Goal: Transaction & Acquisition: Purchase product/service

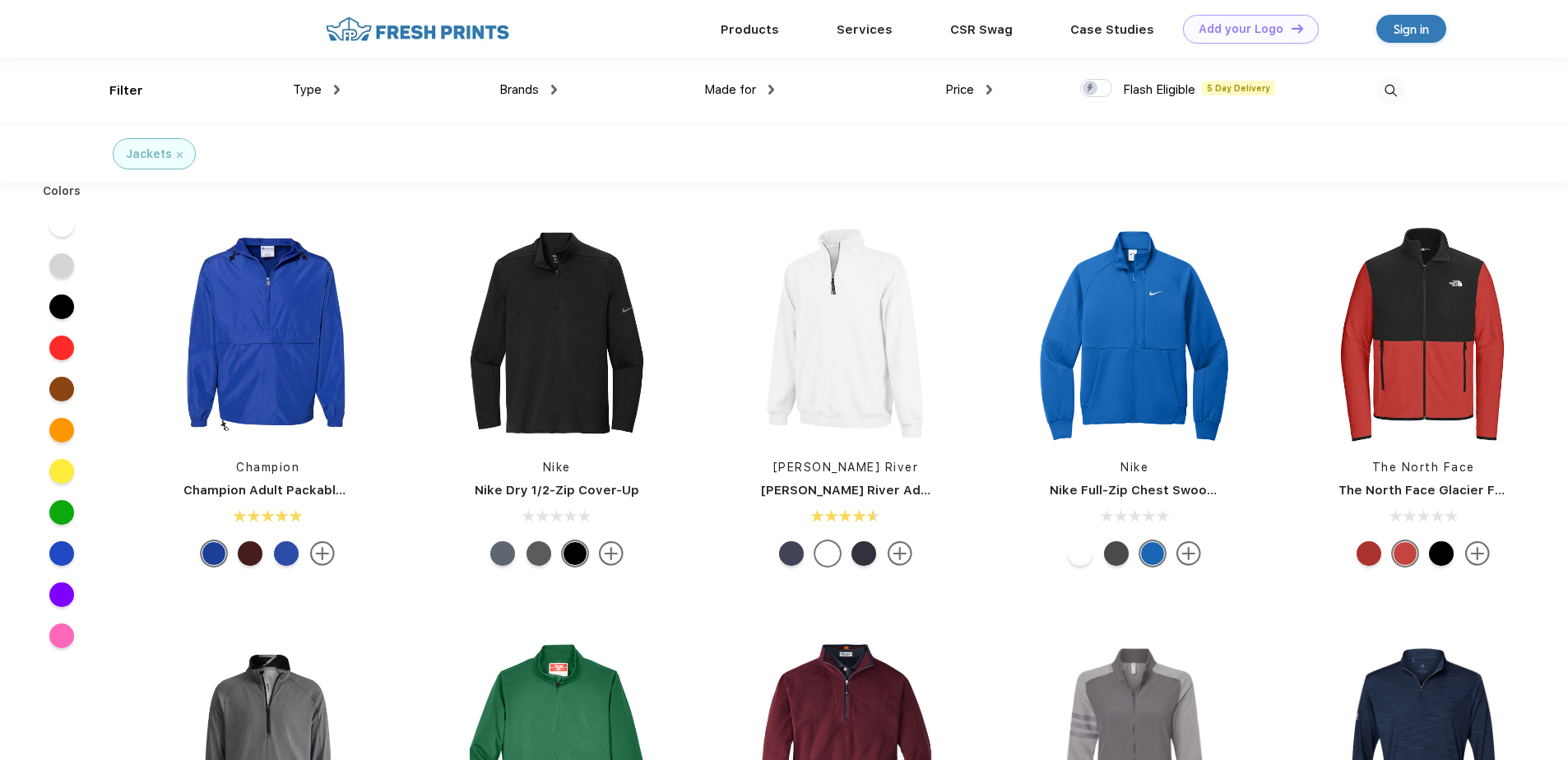
click at [544, 86] on div "Brands" at bounding box center [528, 90] width 58 height 19
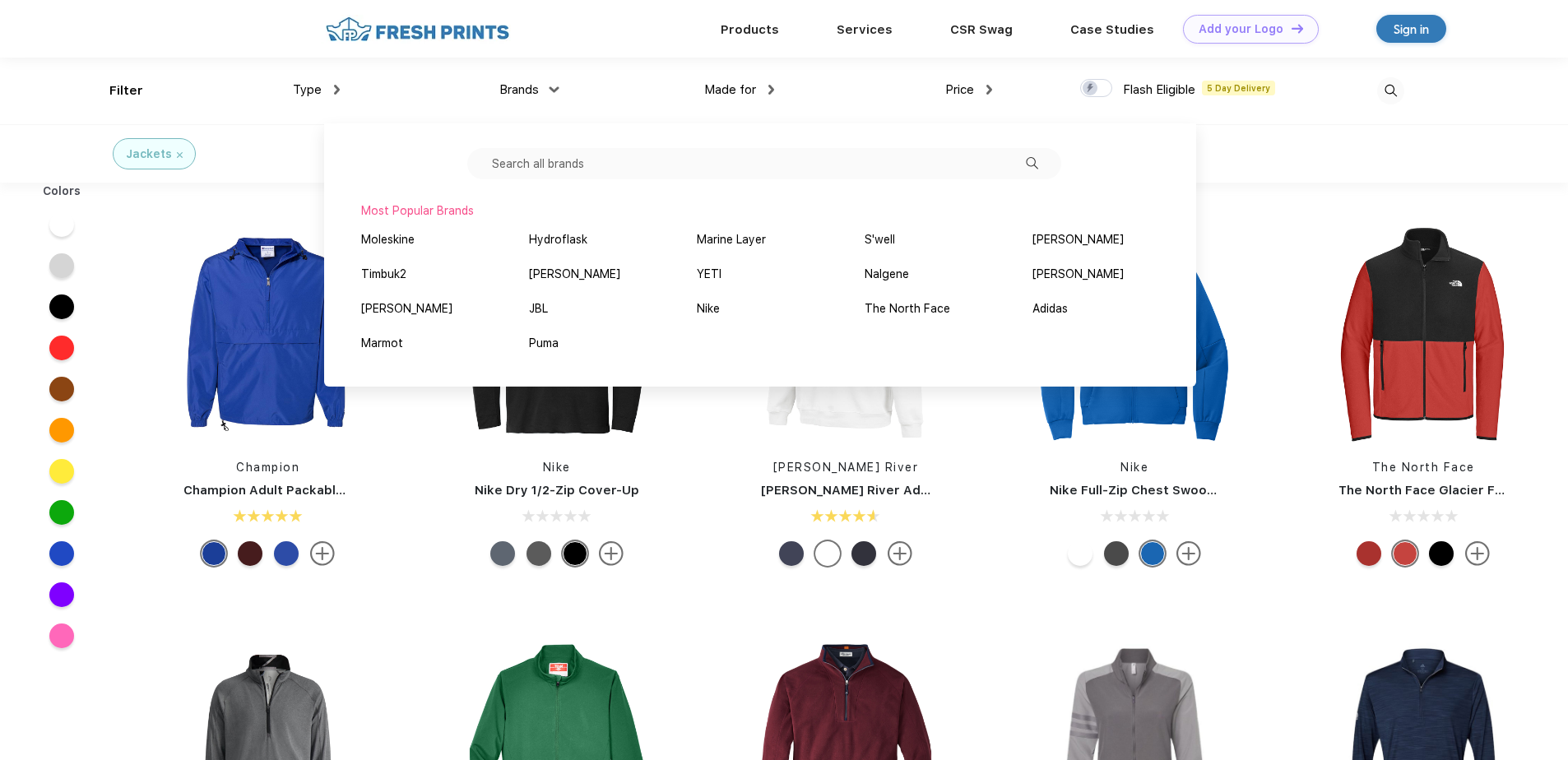
click at [595, 169] on input "text" at bounding box center [765, 163] width 594 height 31
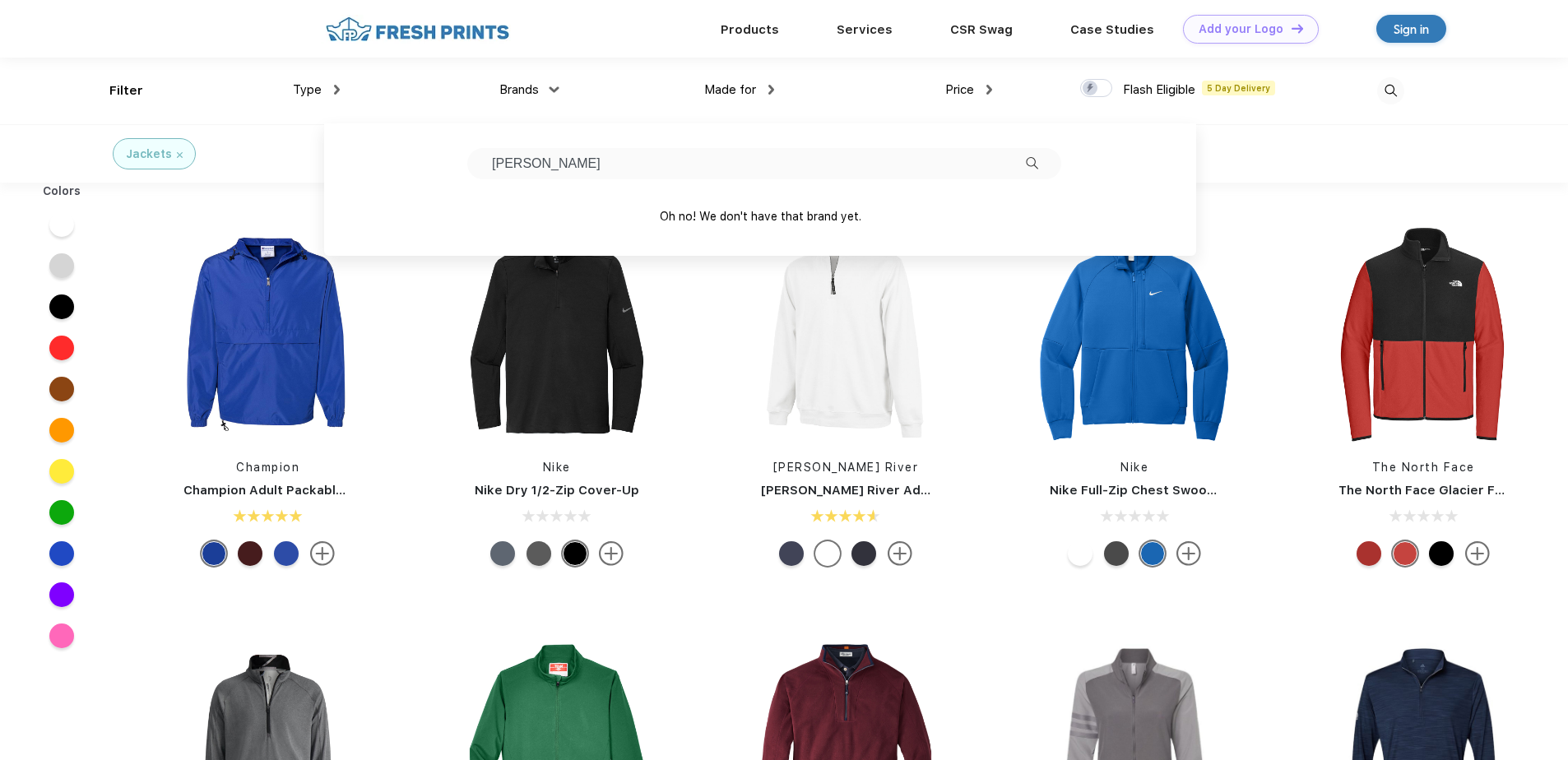
type input "hansen"
click at [117, 38] on div "Products Services Printing Fulfillment CSR Swag BIPOC-Owned Brands Women-Owned …" at bounding box center [784, 28] width 1568 height 58
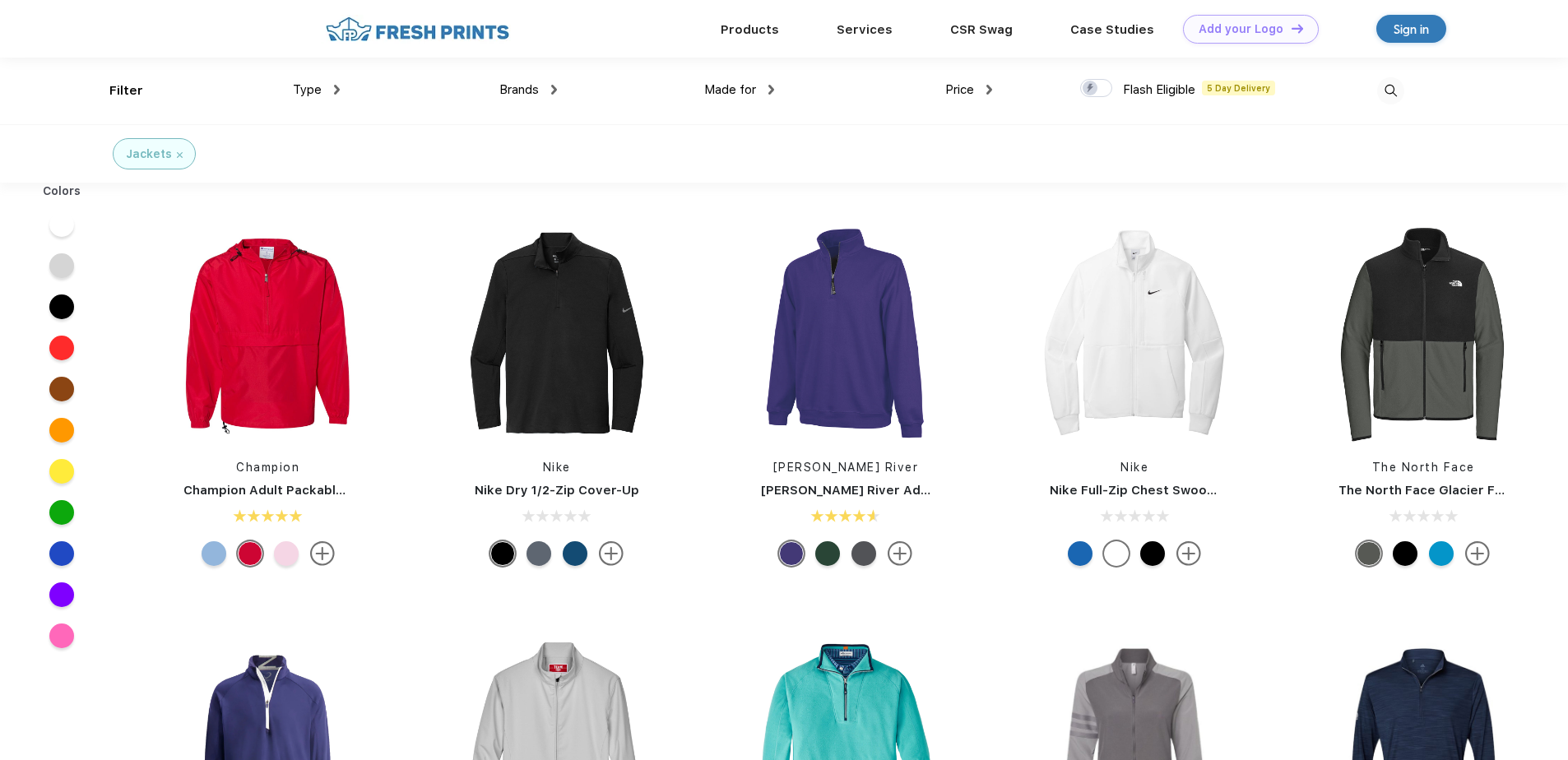
click at [549, 87] on div "Brands" at bounding box center [528, 90] width 58 height 19
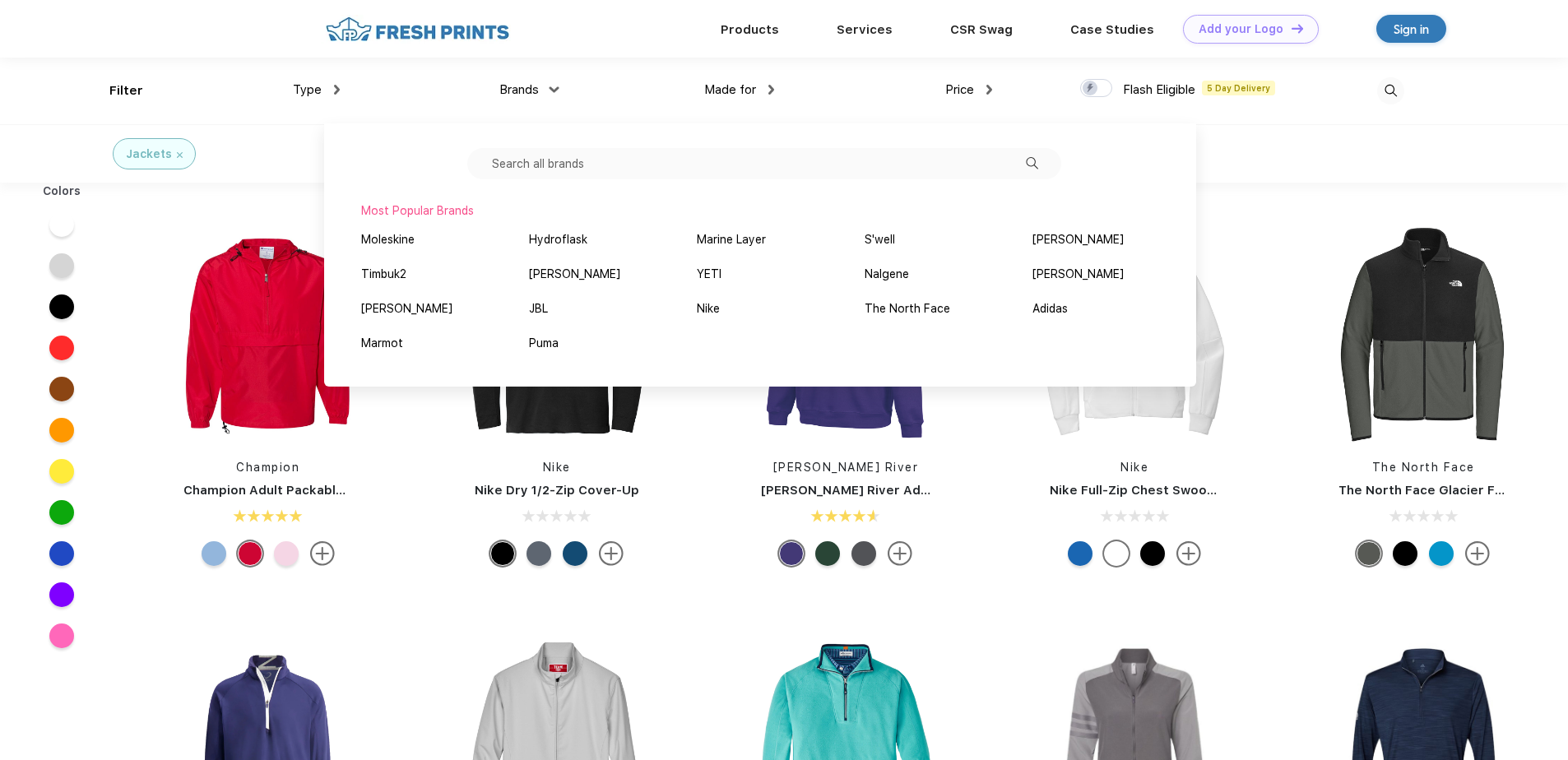
click at [335, 92] on img at bounding box center [337, 89] width 6 height 10
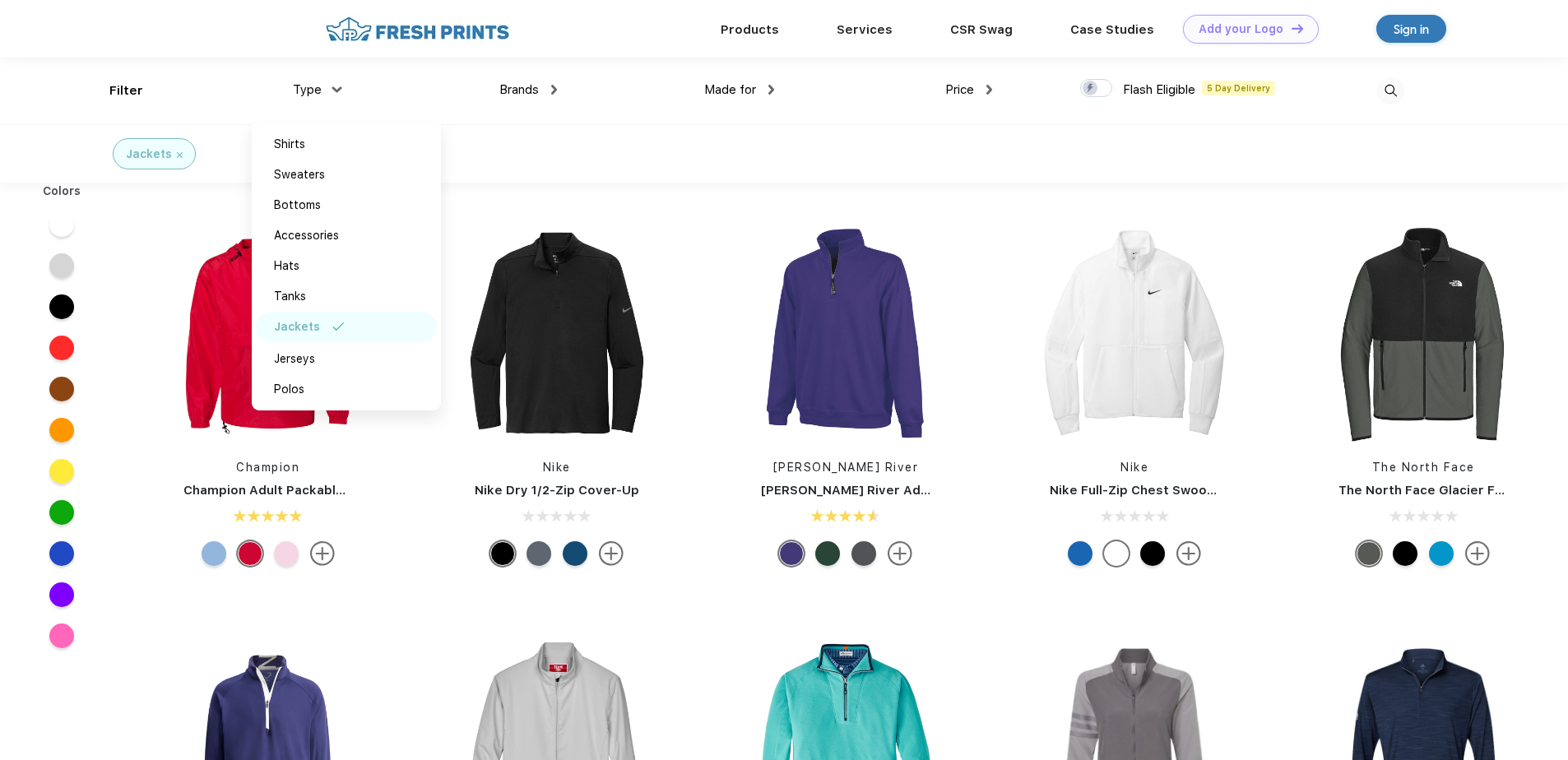
click at [149, 90] on div "Type Shirts Sweaters Bottoms Accessories Hats Tanks Jackets Jerseys Polos" at bounding box center [230, 91] width 217 height 66
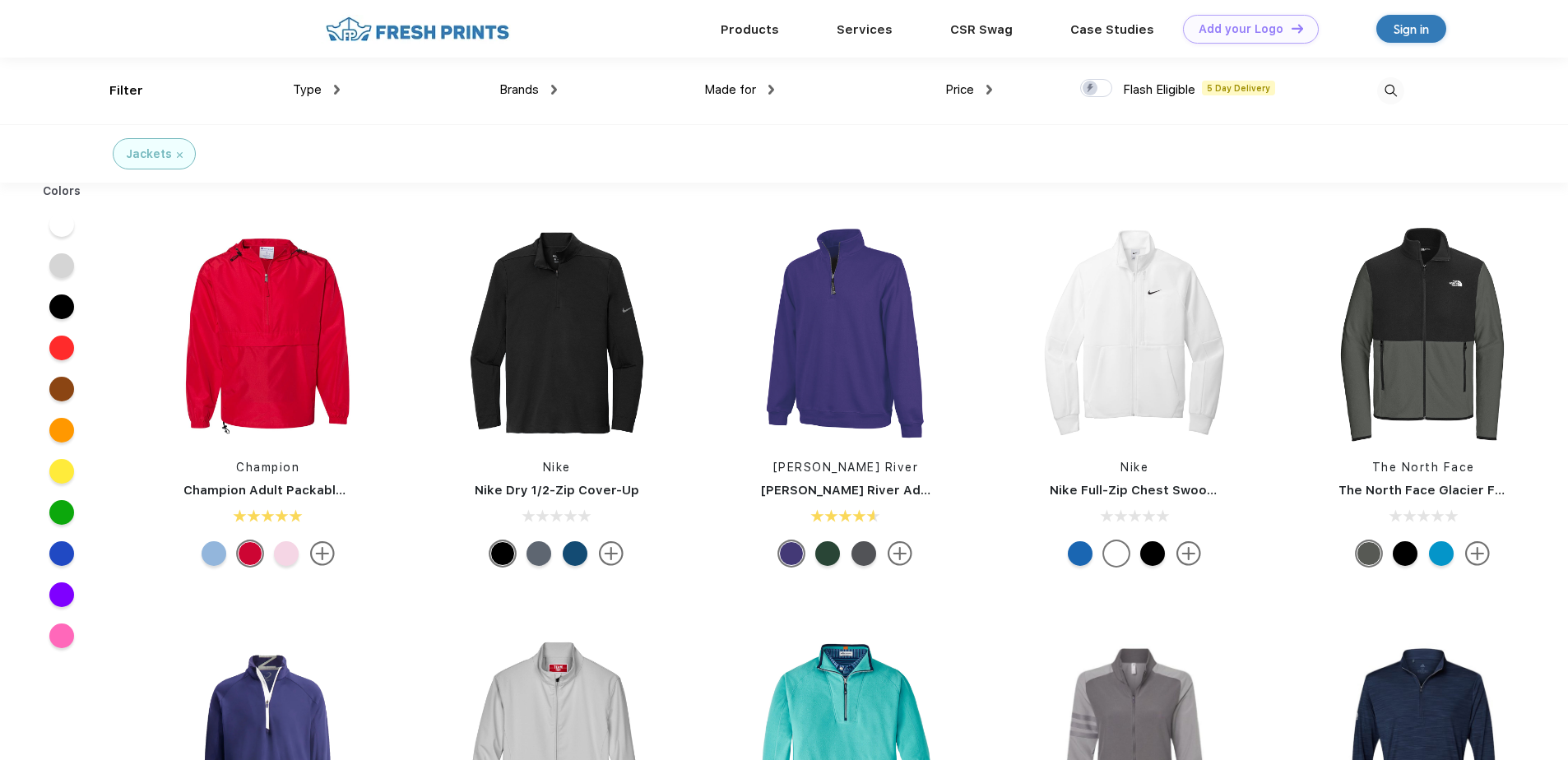
click at [137, 92] on div "Type Shirts Sweaters Bottoms Accessories Hats Tanks Jackets Jerseys Polos" at bounding box center [230, 91] width 217 height 66
click at [132, 97] on div "Type Shirts Sweaters Bottoms Accessories Hats Tanks Jackets Jerseys Polos" at bounding box center [230, 91] width 217 height 66
click at [574, 87] on div "Made for Unisex Women Men Youth" at bounding box center [665, 91] width 217 height 66
click at [546, 93] on div "Brands" at bounding box center [528, 90] width 58 height 19
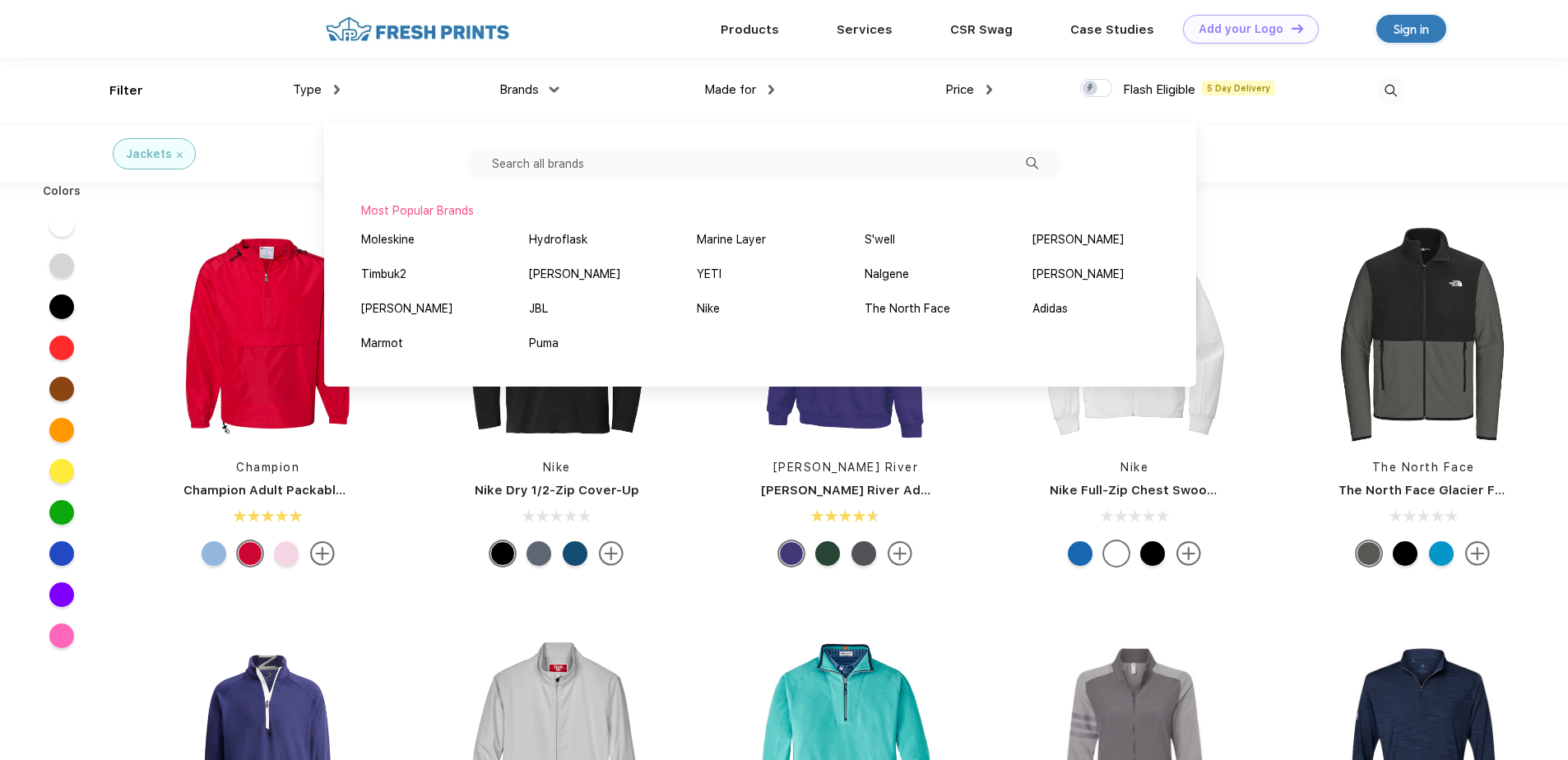
click at [770, 89] on img at bounding box center [771, 89] width 6 height 10
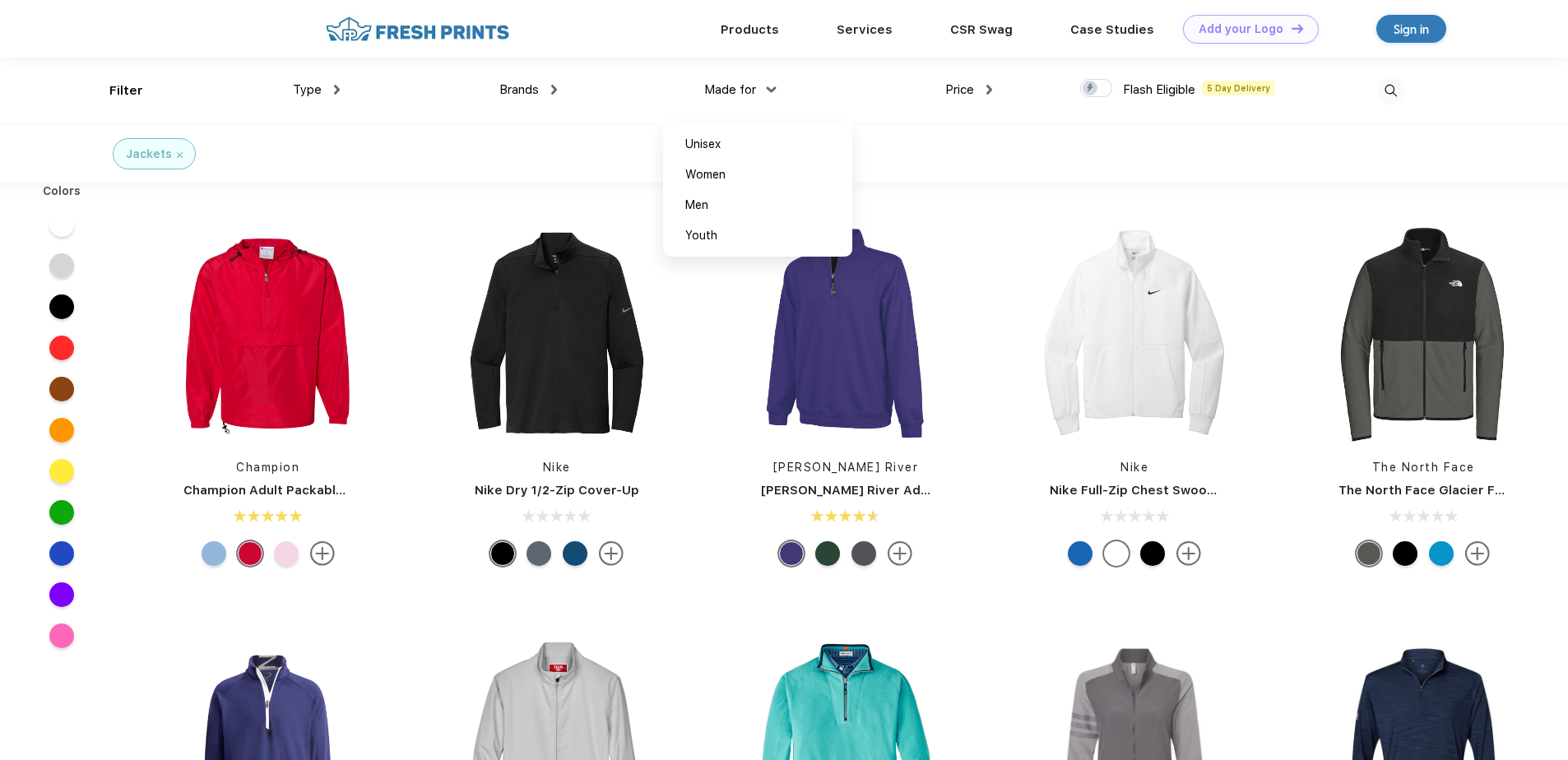
click at [982, 86] on div "Price" at bounding box center [968, 90] width 47 height 19
click at [558, 98] on div "Made for Unisex Women Men Youth" at bounding box center [665, 91] width 217 height 66
click at [549, 90] on div "Brands" at bounding box center [528, 90] width 58 height 19
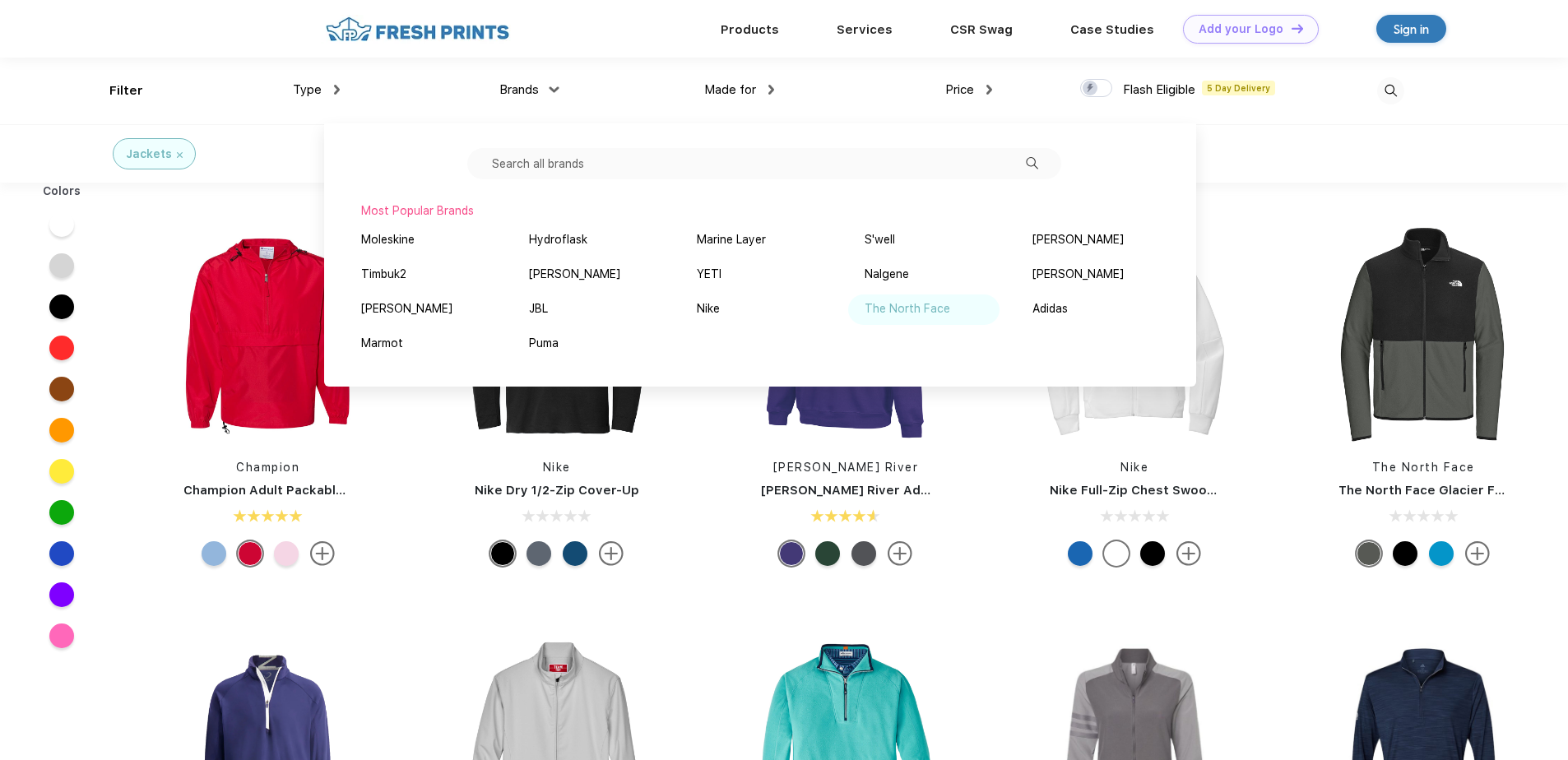
click at [899, 306] on div "The North Face" at bounding box center [907, 309] width 86 height 17
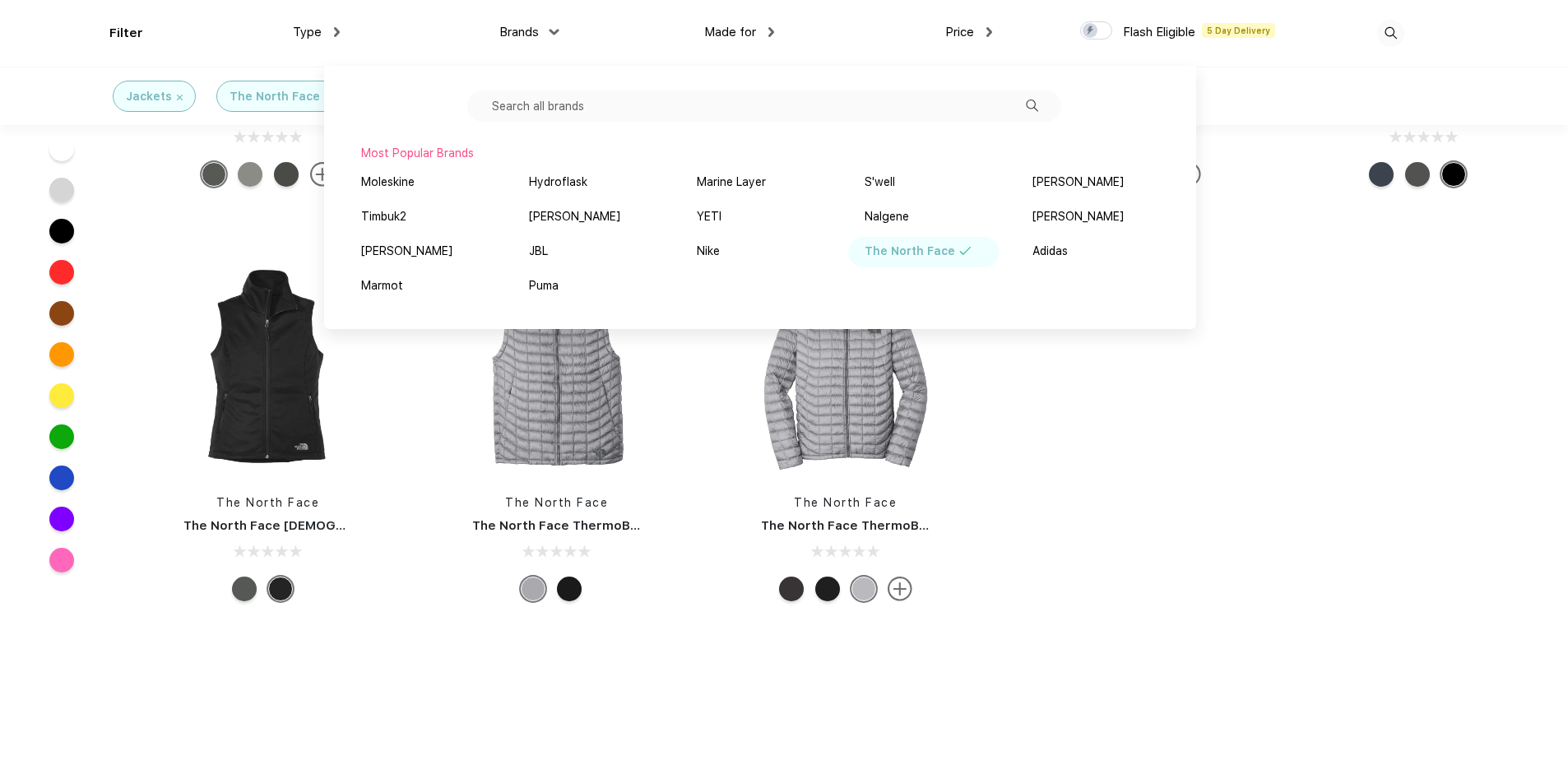
scroll to position [274, 0]
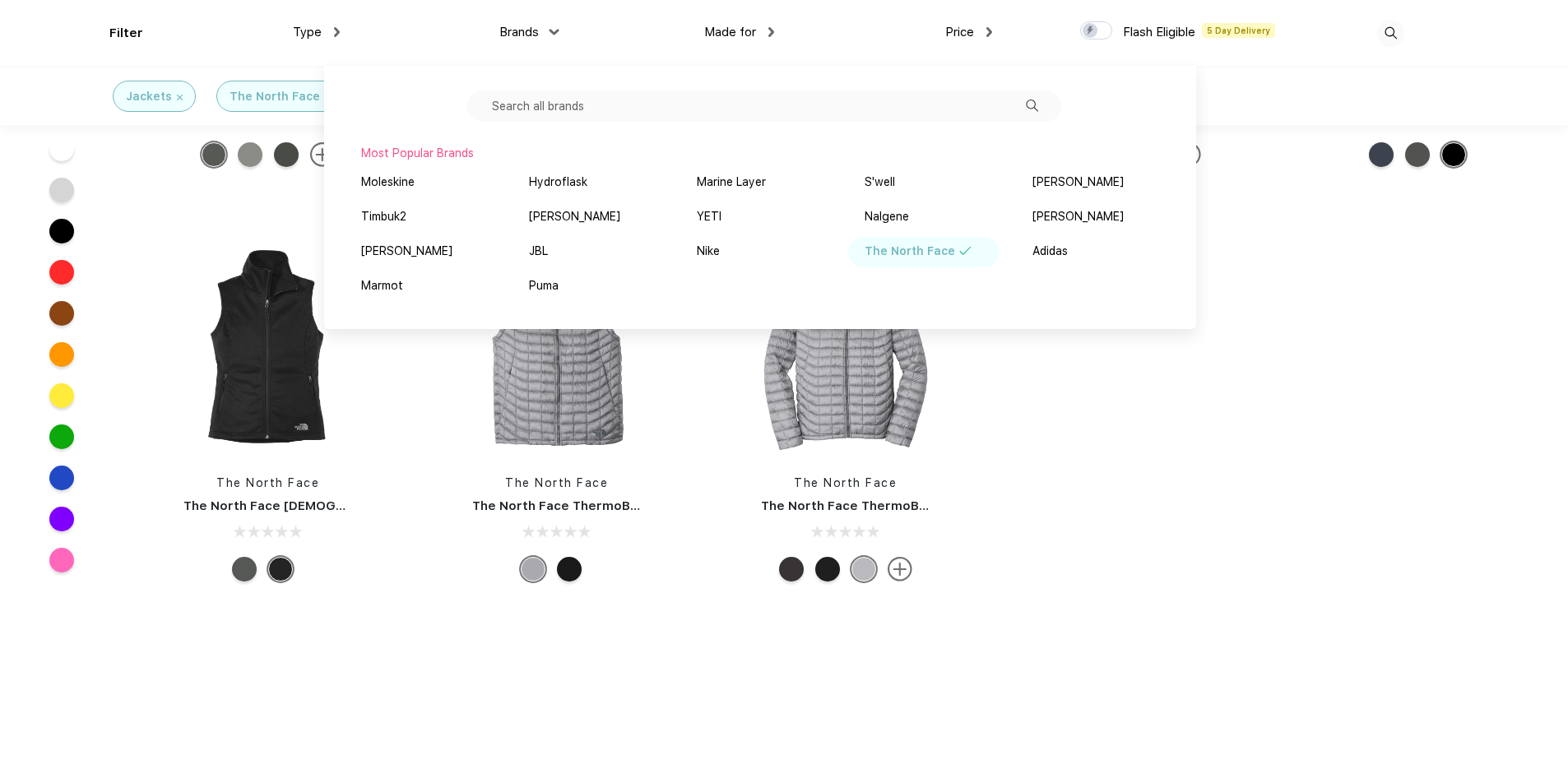
click at [1060, 547] on div "The North Face The North Face Glacier Full-Zip Fleece Jacket The North Face The…" at bounding box center [846, 206] width 1444 height 829
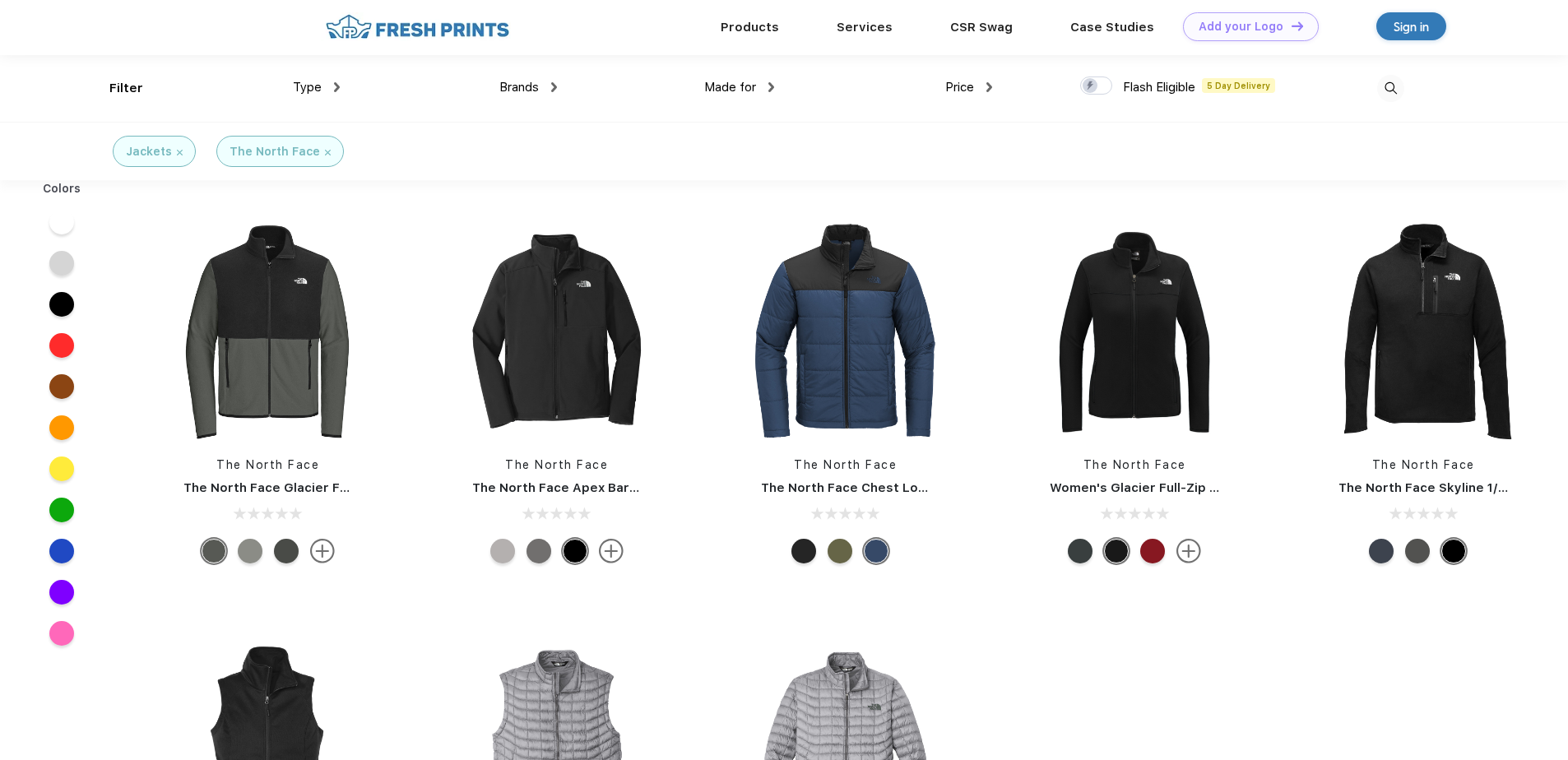
scroll to position [0, 0]
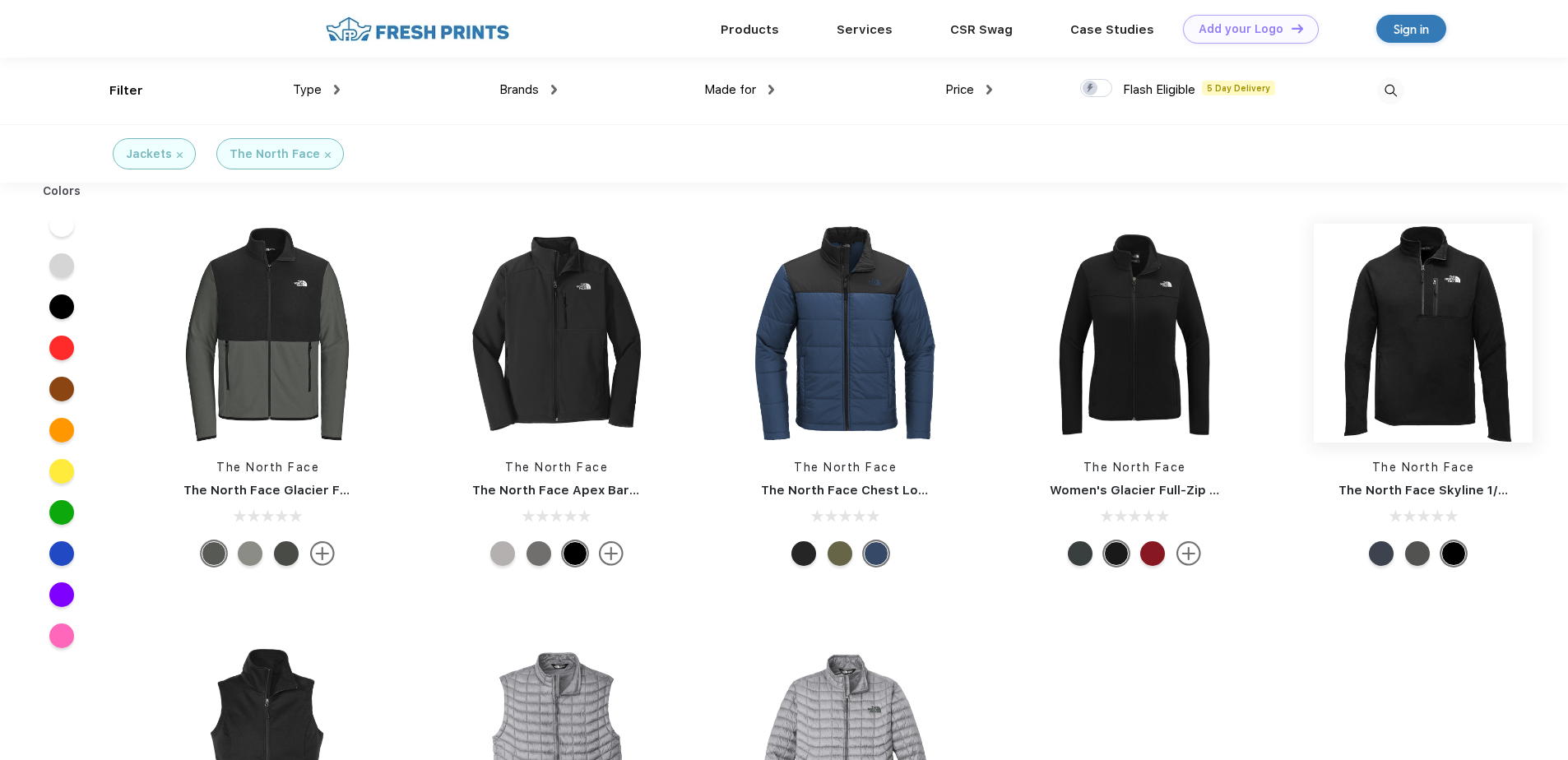
click at [1438, 399] on img at bounding box center [1423, 332] width 219 height 218
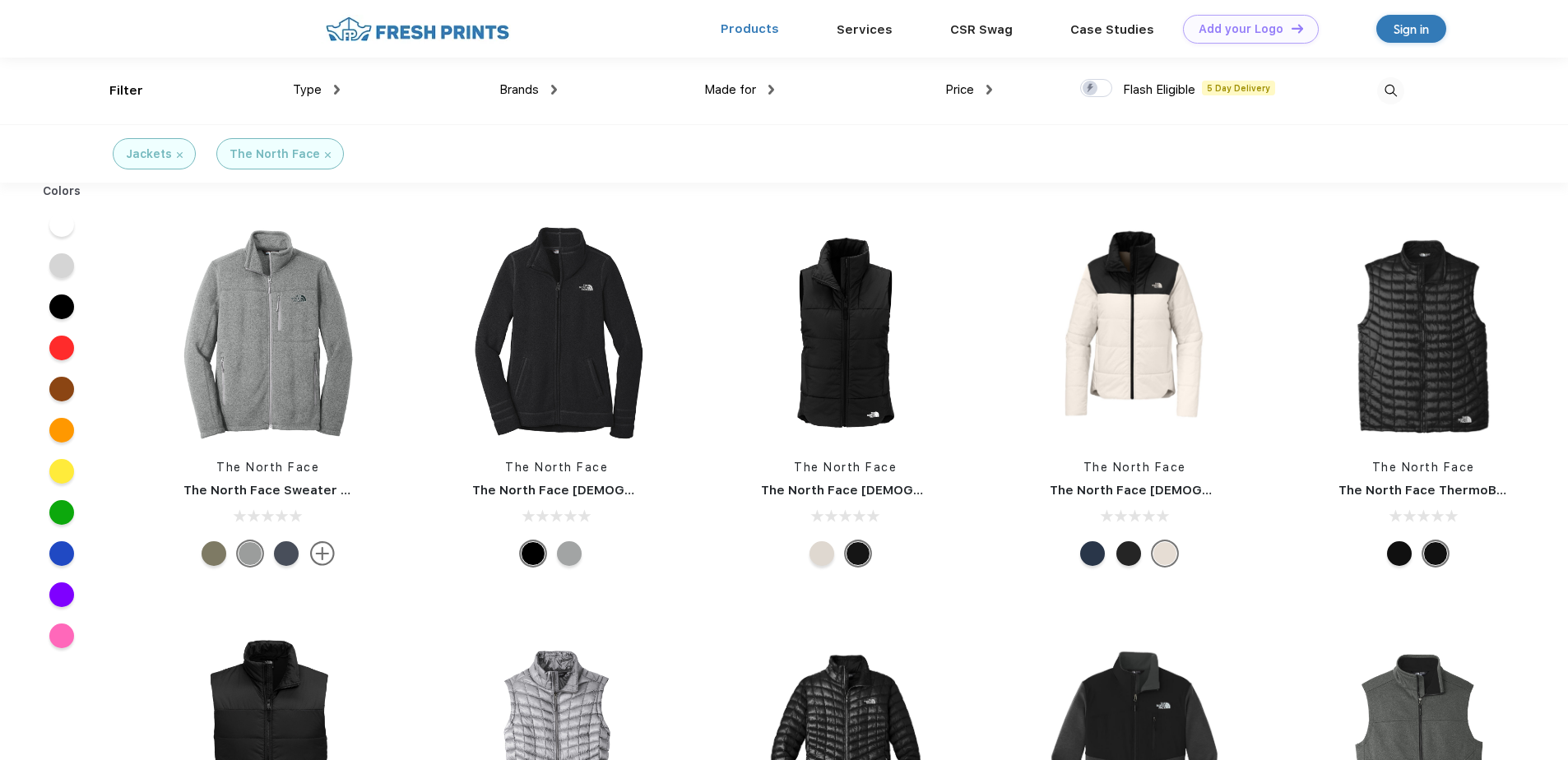
click at [772, 36] on link "Products" at bounding box center [750, 28] width 59 height 15
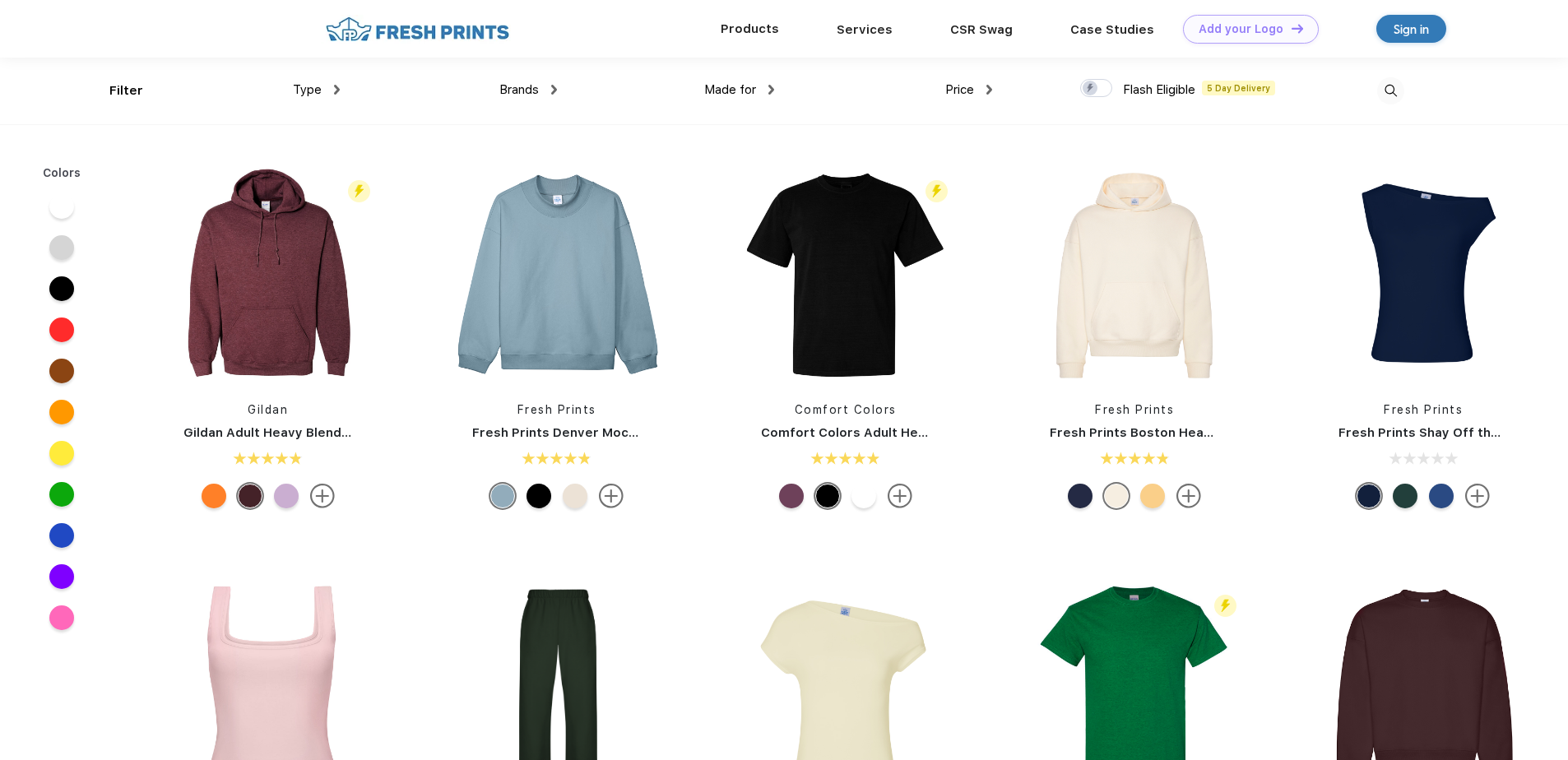
click at [765, 41] on div "Products" at bounding box center [750, 28] width 116 height 58
click at [766, 34] on link "Products" at bounding box center [750, 28] width 59 height 15
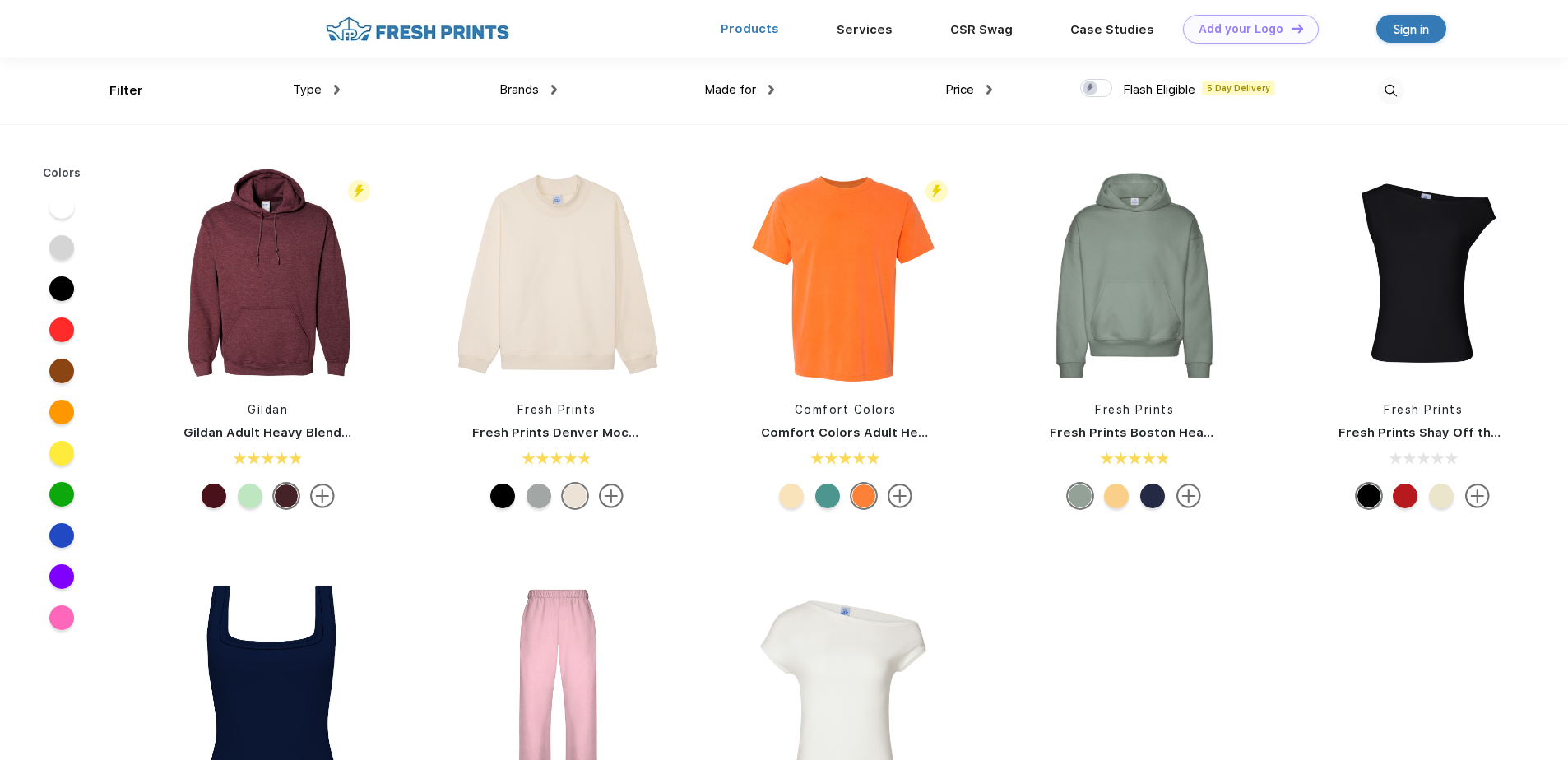
click at [765, 26] on link "Products" at bounding box center [750, 28] width 59 height 15
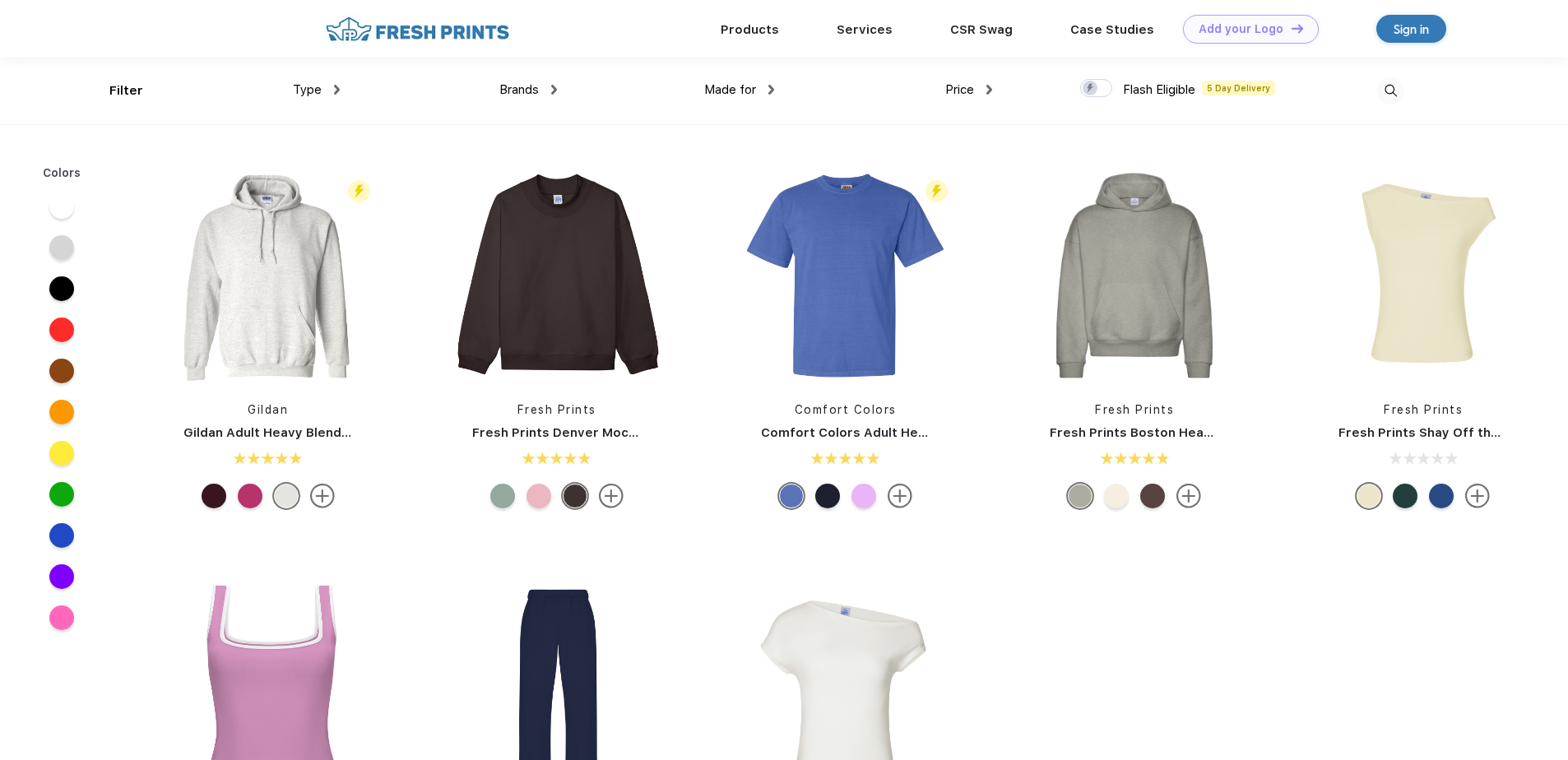
click at [335, 91] on img at bounding box center [337, 89] width 6 height 10
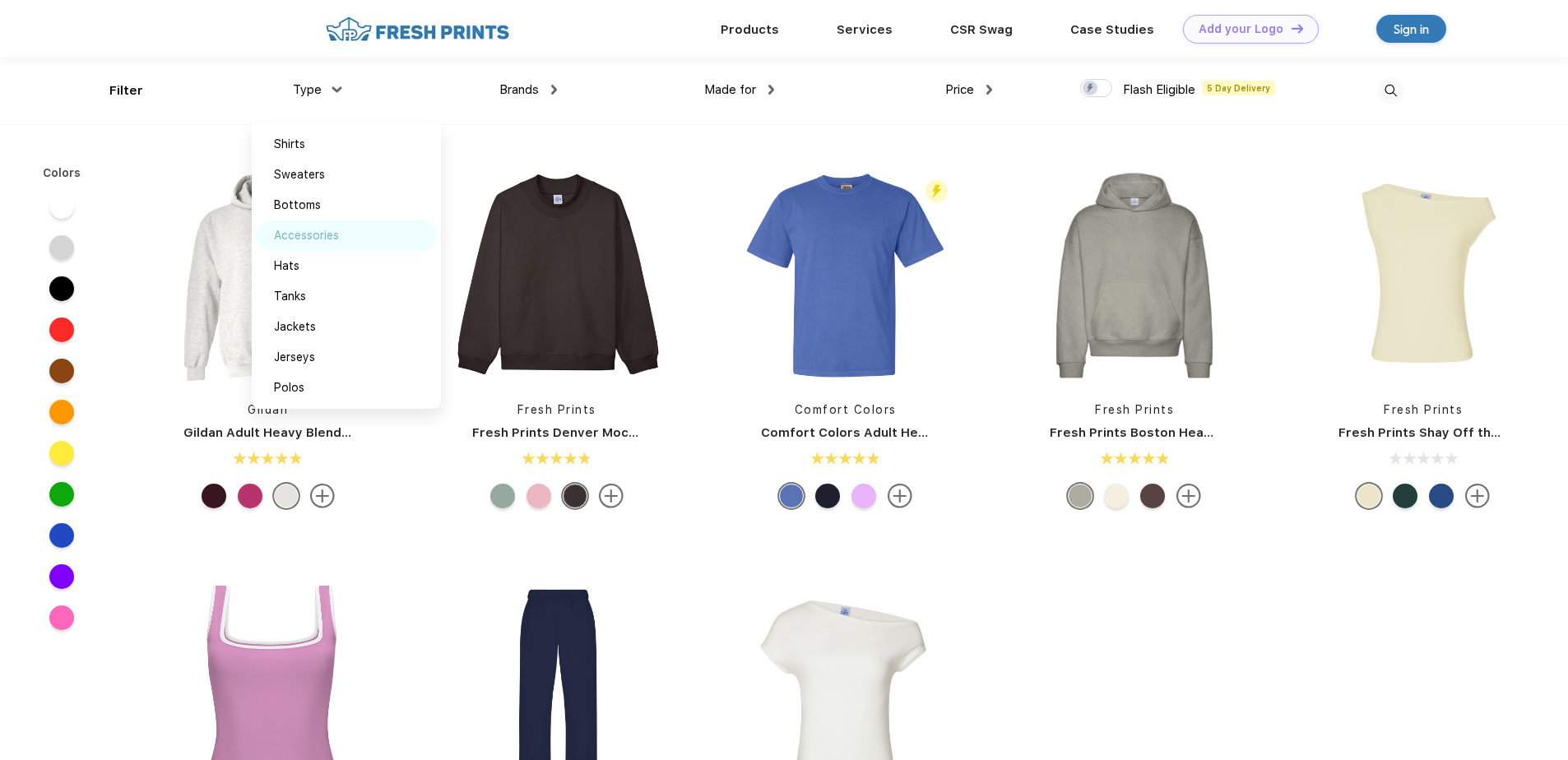
click at [305, 238] on div "Accessories" at bounding box center [306, 236] width 65 height 17
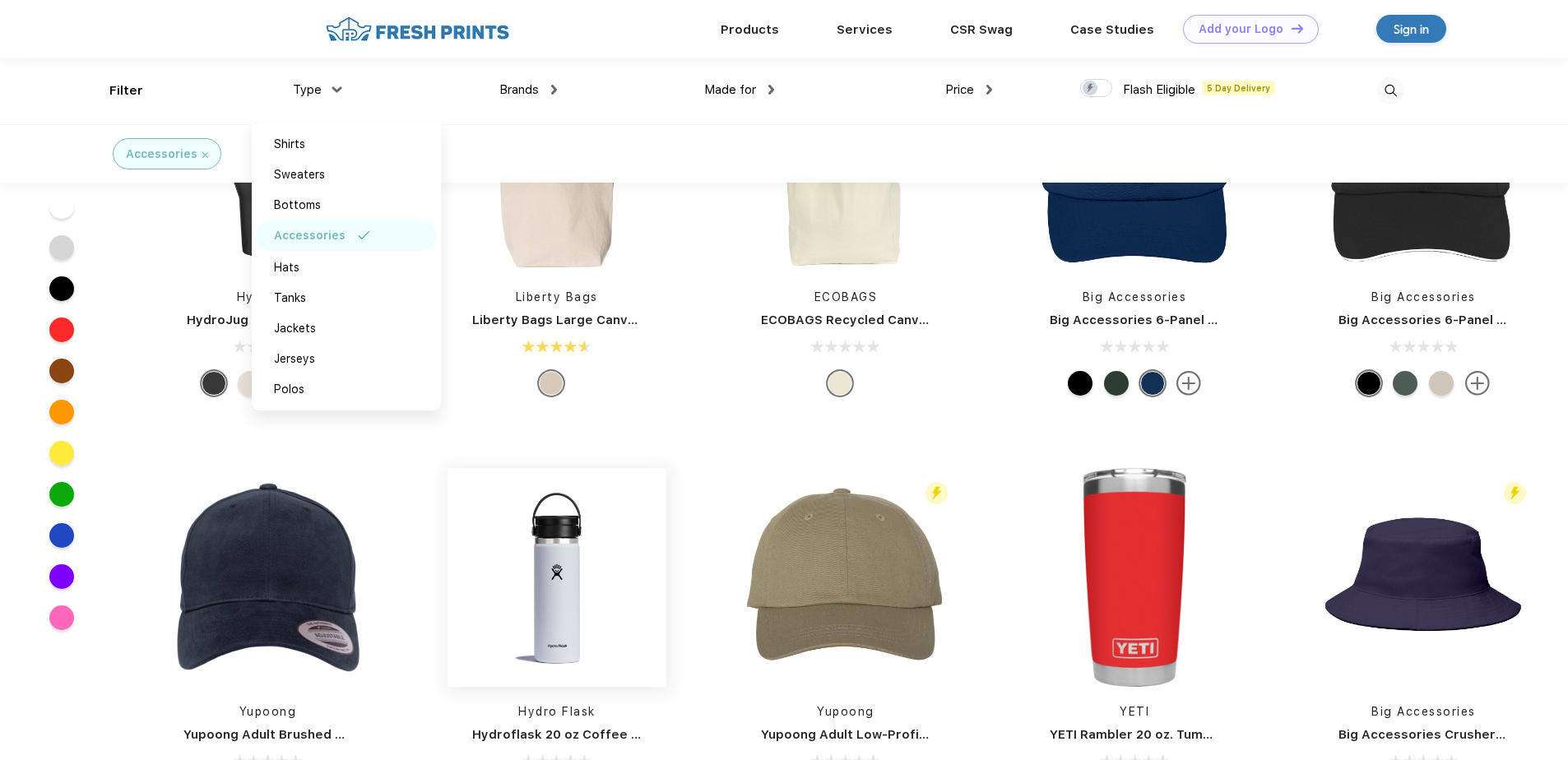
scroll to position [1371, 0]
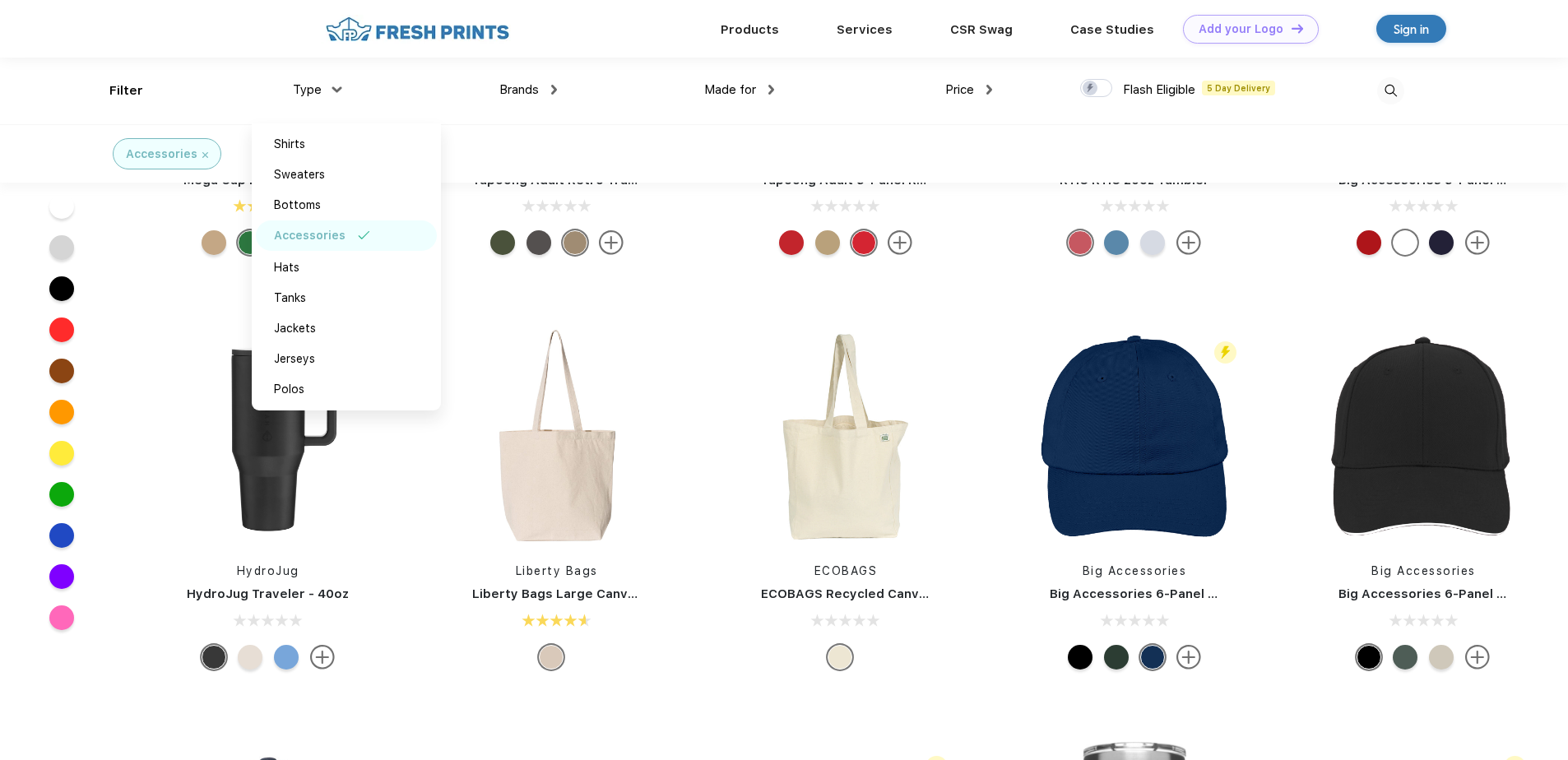
click at [268, 597] on link "HydroJug Traveler - 40oz" at bounding box center [268, 593] width 162 height 15
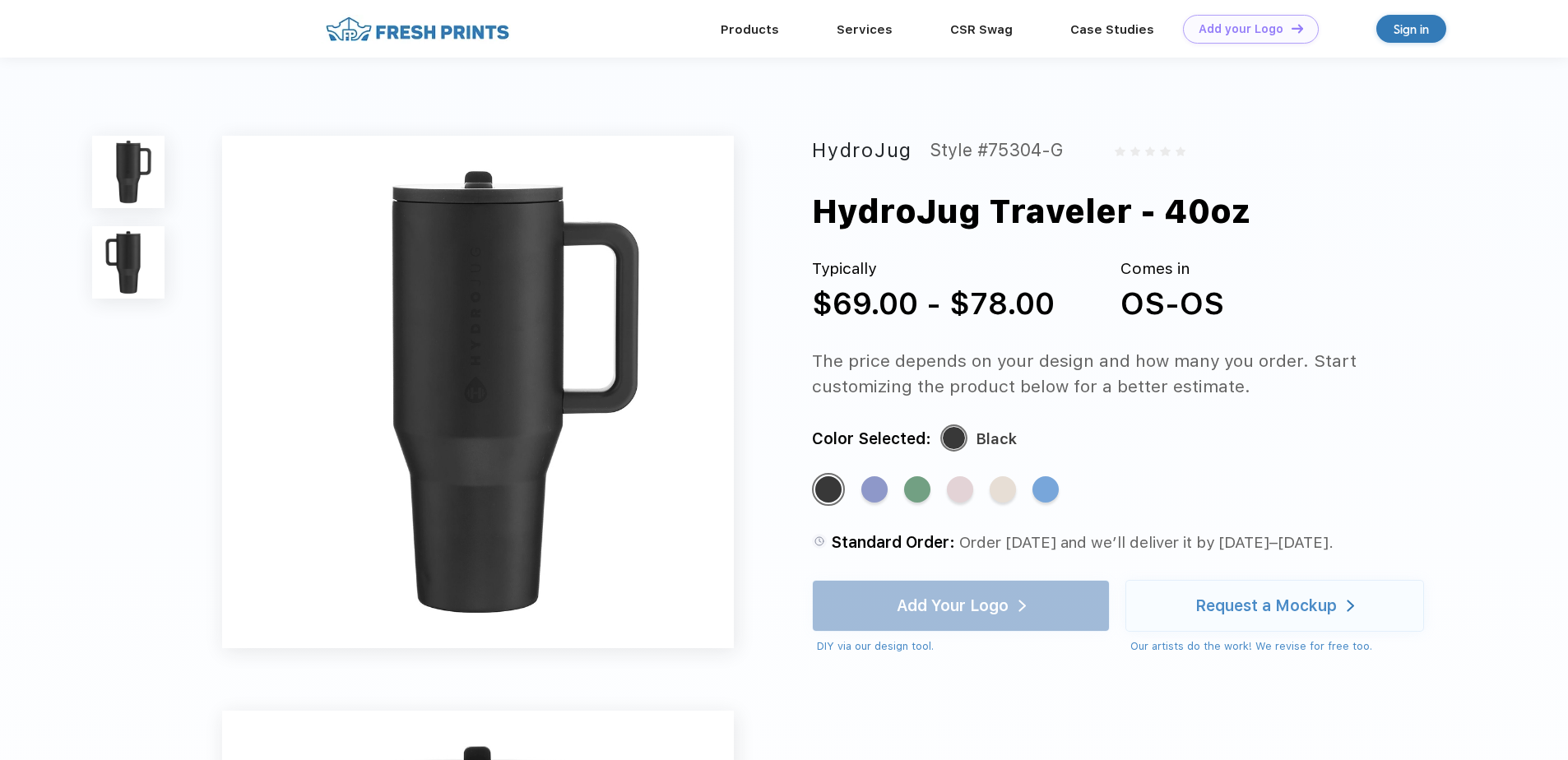
click at [492, 214] on img at bounding box center [478, 391] width 511 height 511
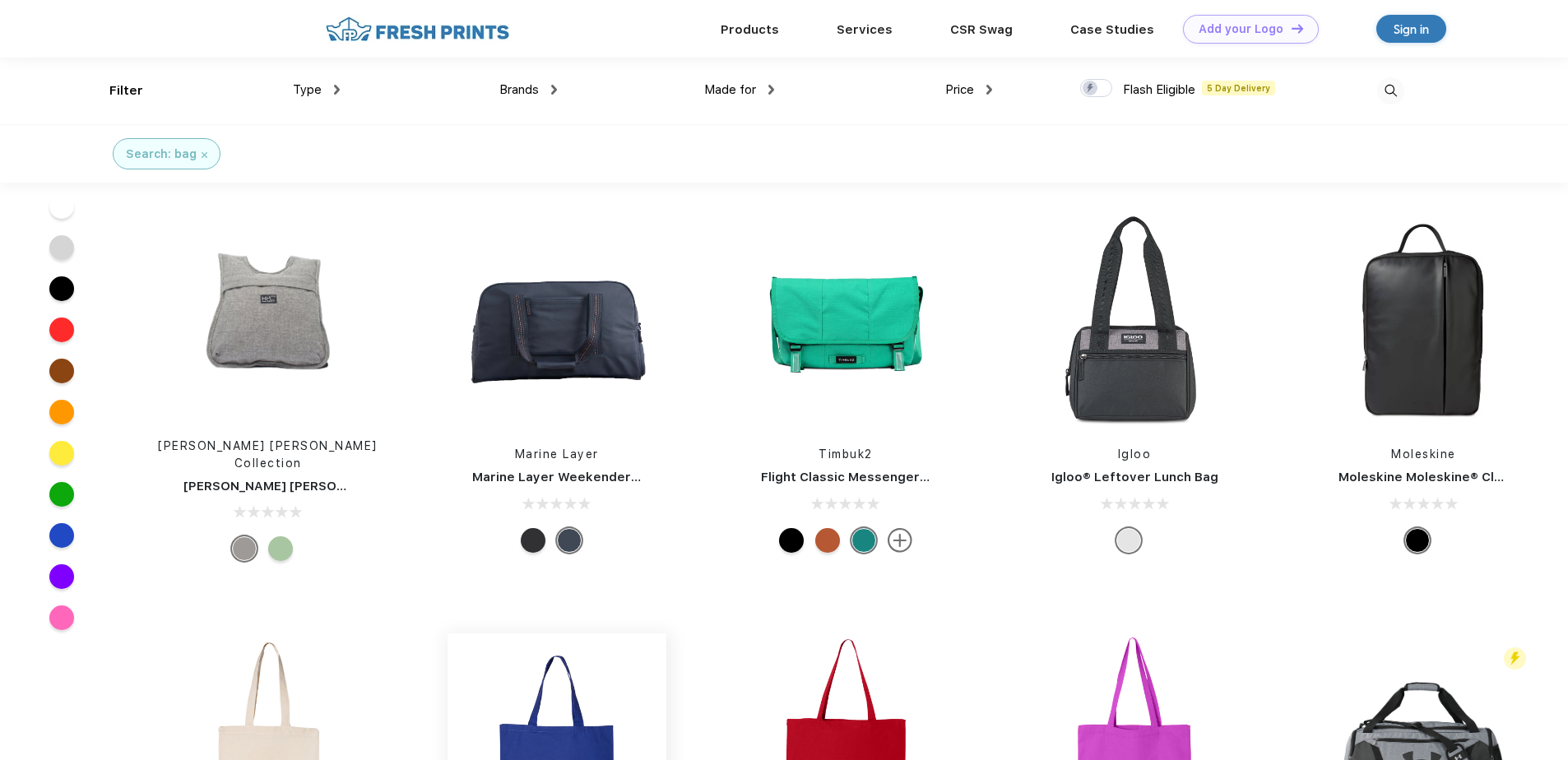
scroll to position [1097, 0]
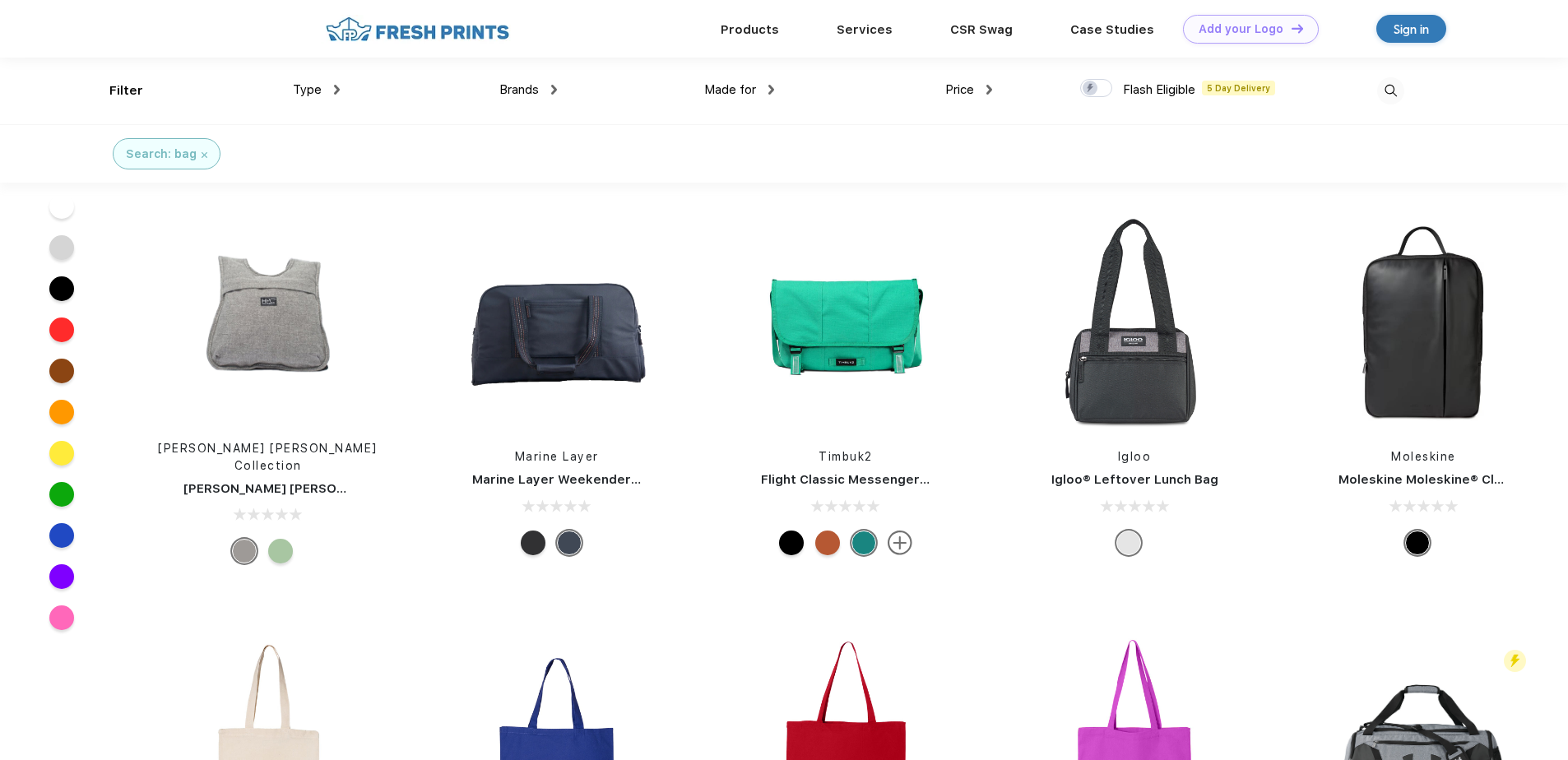
click at [1422, 450] on link "Moleskine" at bounding box center [1423, 456] width 65 height 13
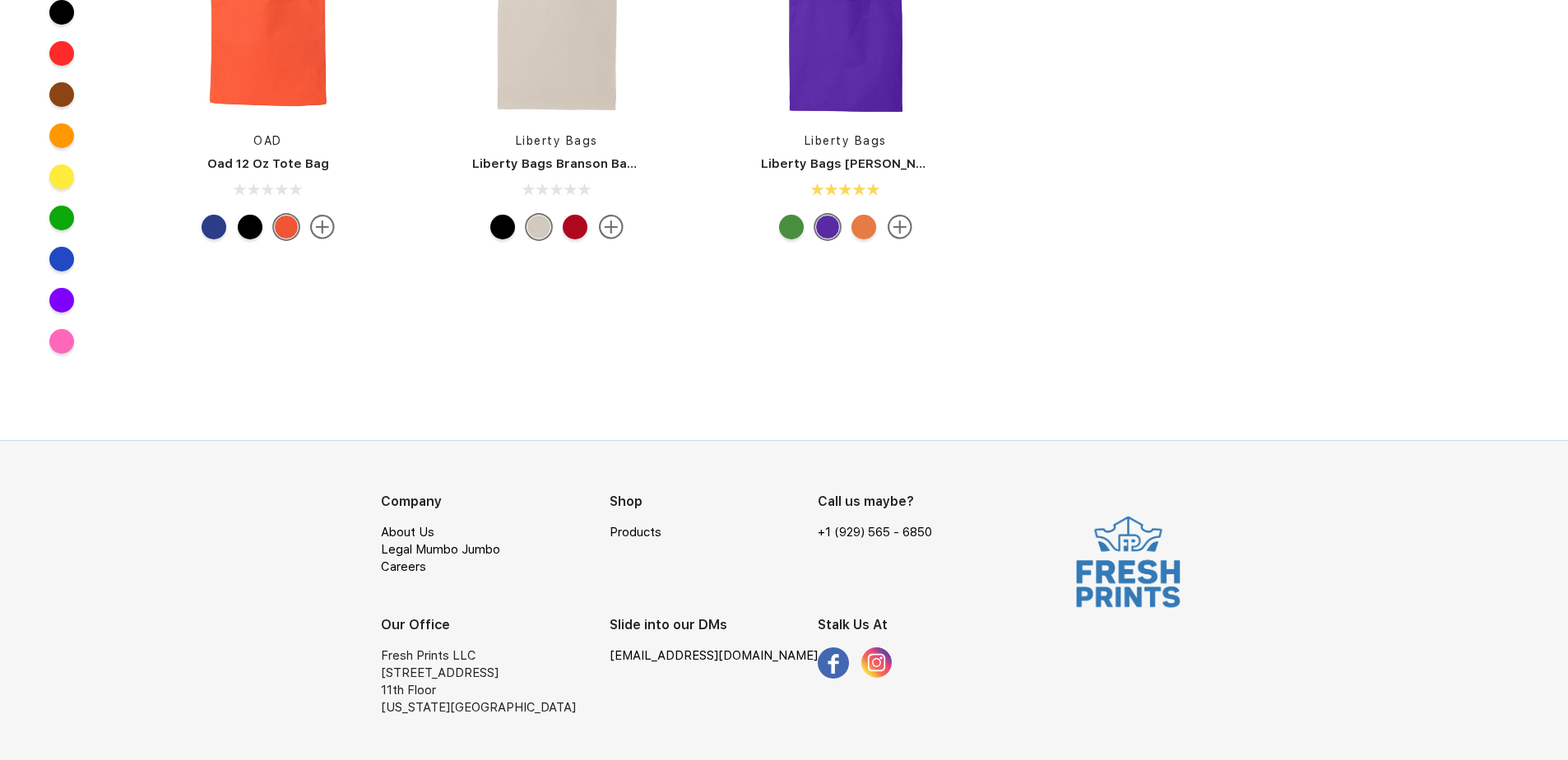
scroll to position [559, 0]
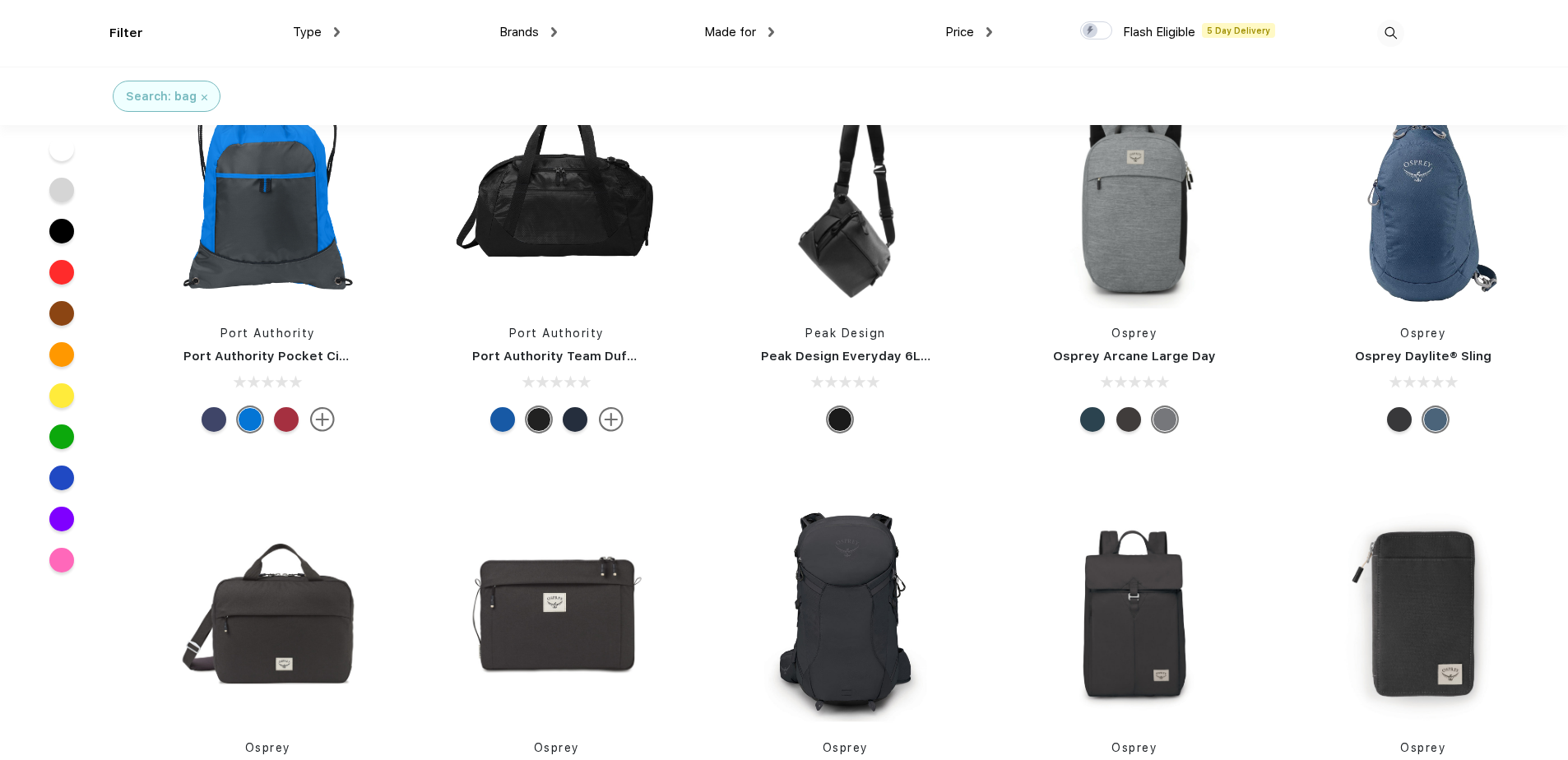
scroll to position [8775, 0]
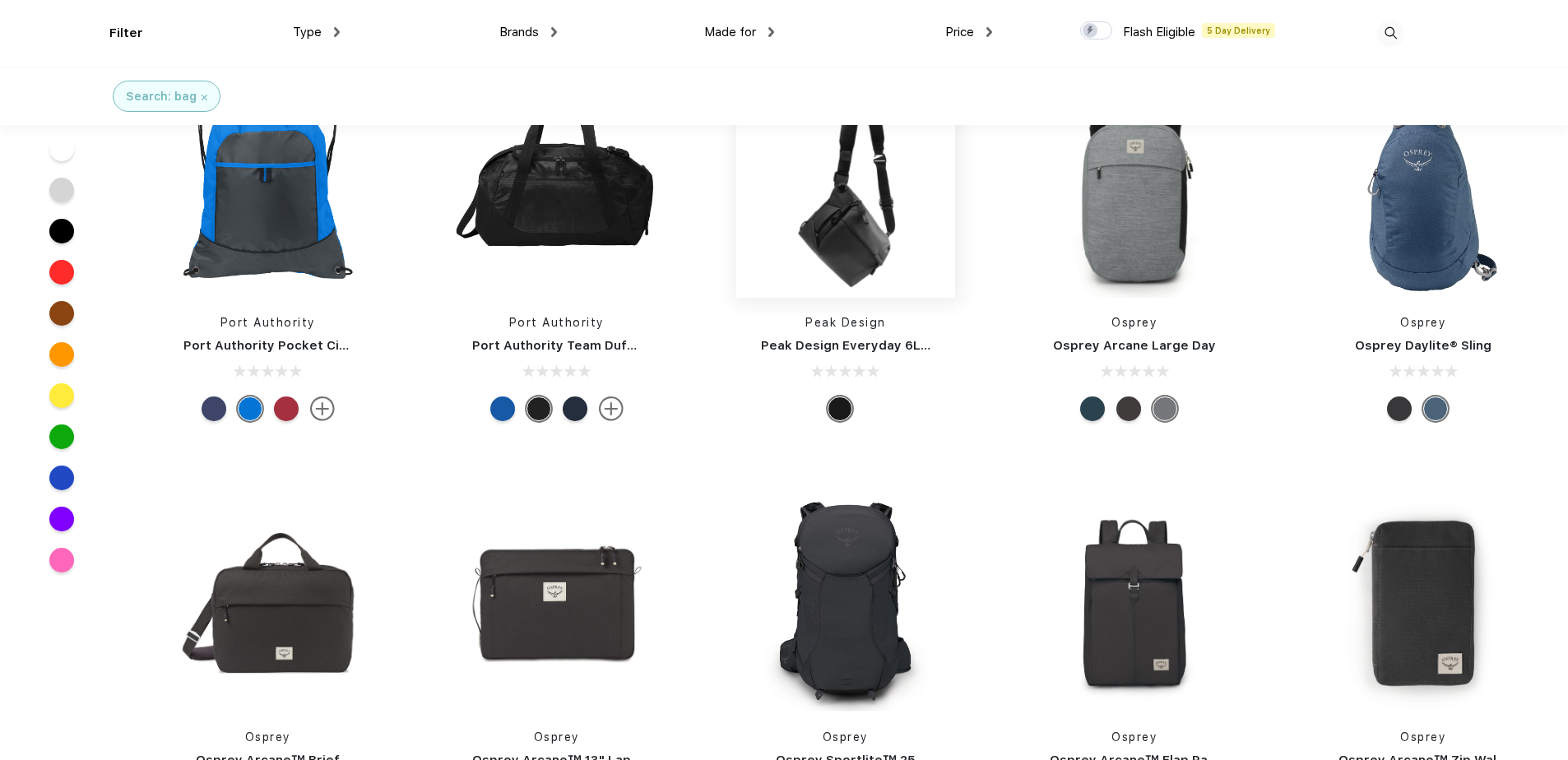
click at [832, 215] on img at bounding box center [845, 187] width 219 height 218
